Goal: Information Seeking & Learning: Learn about a topic

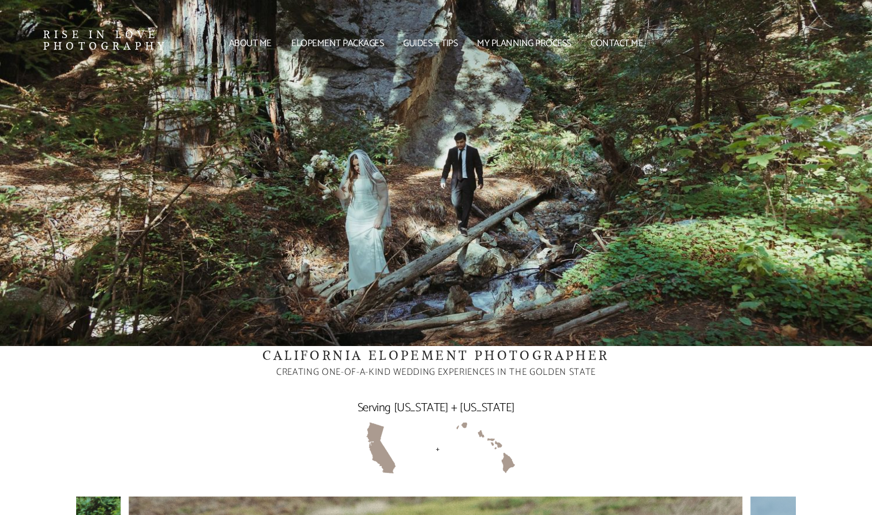
click at [347, 40] on link "Elopement packages" at bounding box center [337, 43] width 106 height 7
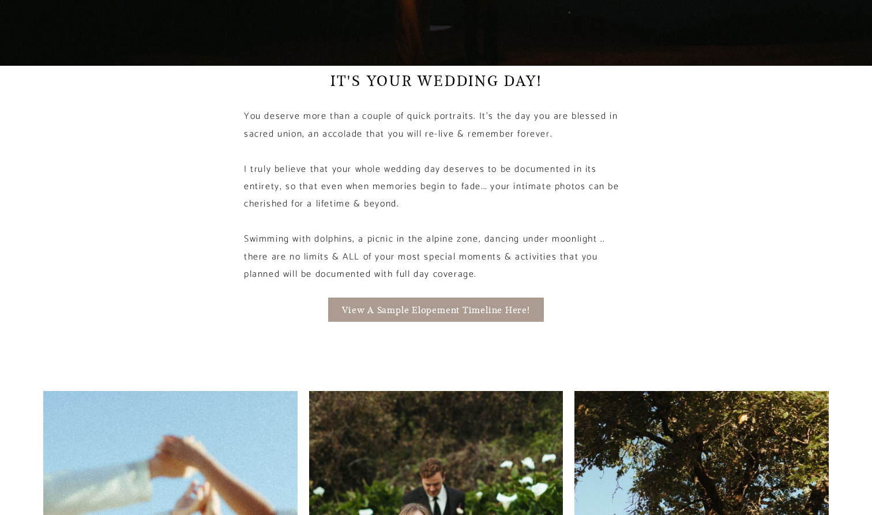
scroll to position [2217, 0]
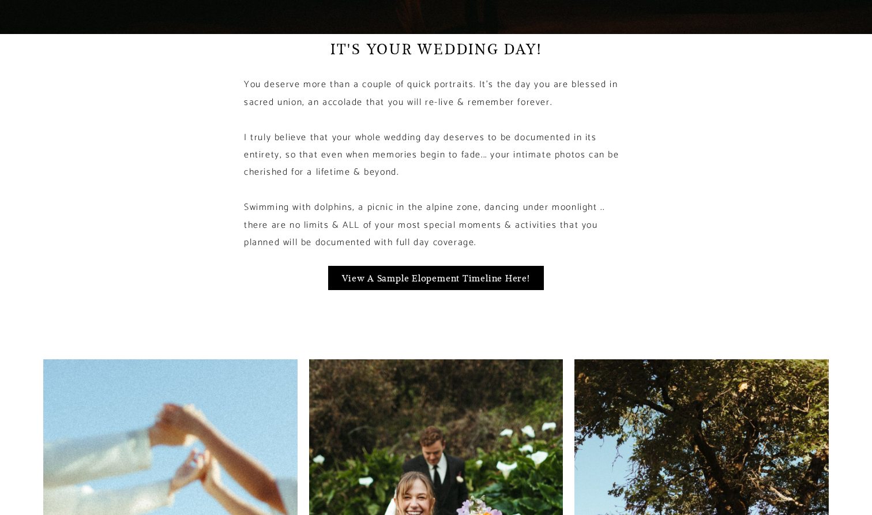
click at [448, 266] on link "View a sample elopement timeline here!" at bounding box center [435, 278] width 215 height 24
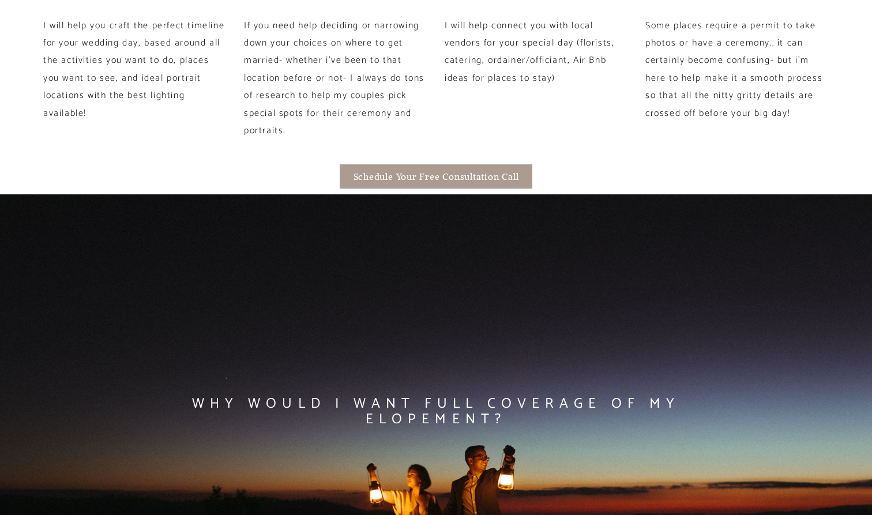
scroll to position [1510, 0]
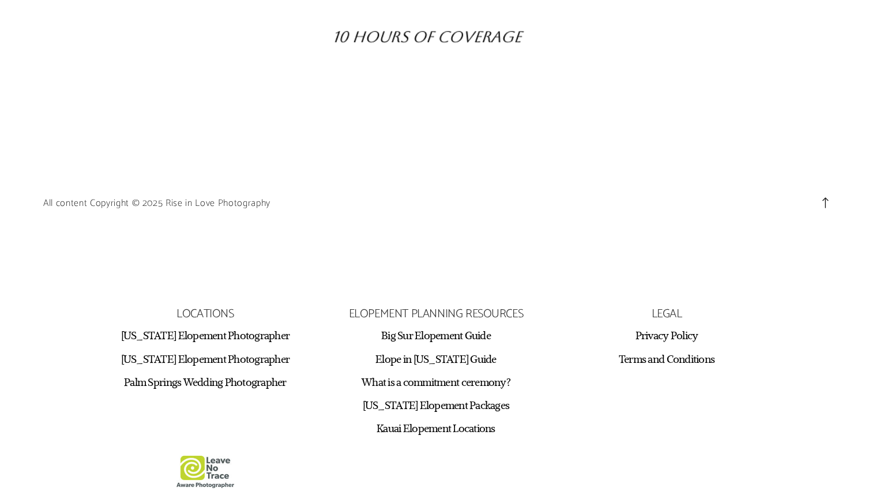
scroll to position [1061, 0]
click at [253, 336] on link "[US_STATE] Elopement Photographer" at bounding box center [205, 336] width 169 height 14
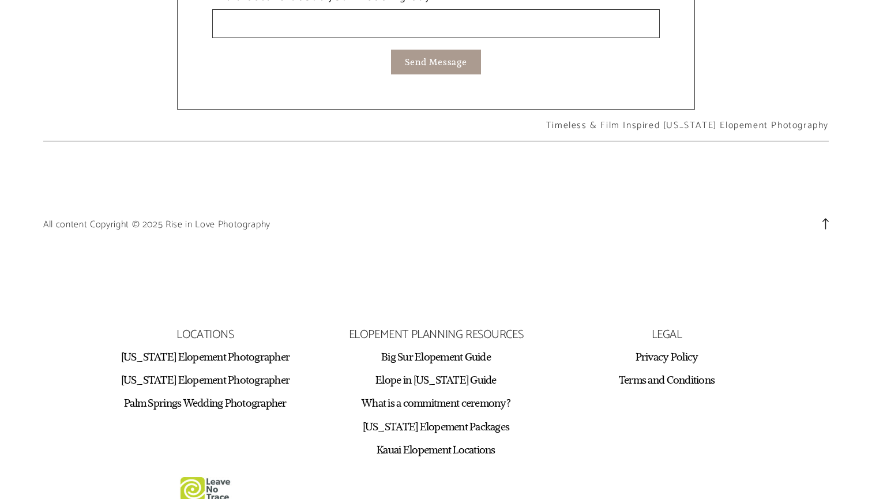
scroll to position [6712, 0]
click at [460, 350] on link "Big Sur Elopement Guide" at bounding box center [436, 357] width 110 height 14
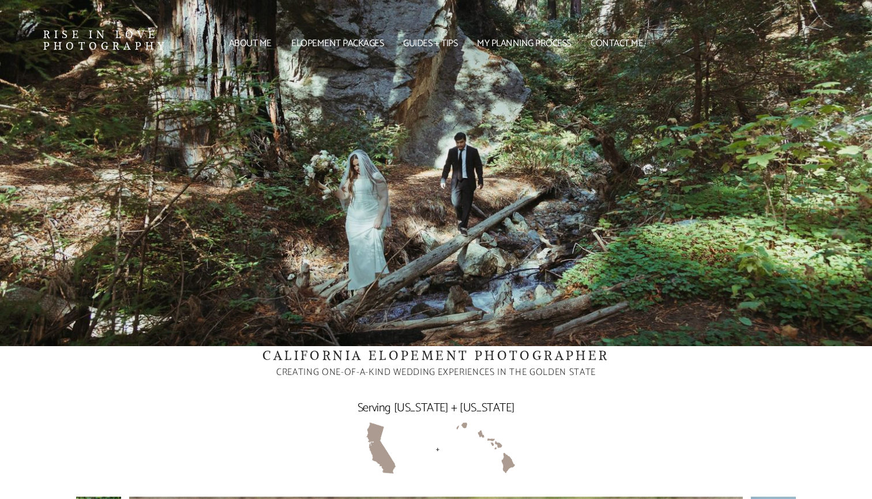
scroll to position [6694, 0]
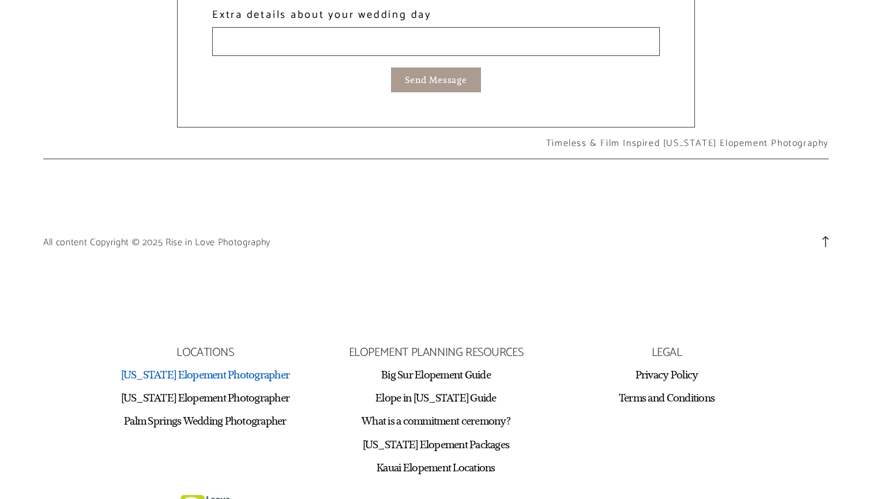
click at [269, 367] on link "[US_STATE] Elopement Photographer" at bounding box center [205, 374] width 169 height 14
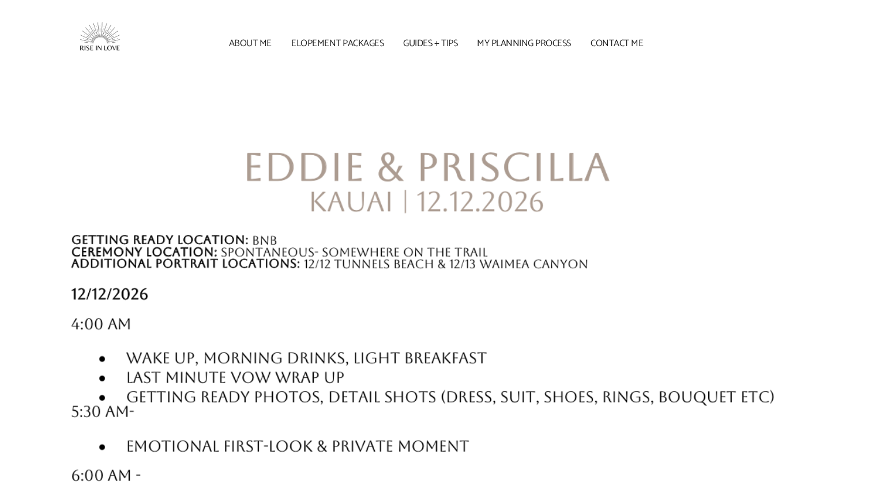
scroll to position [1061, 0]
